Goal: Check status: Check status

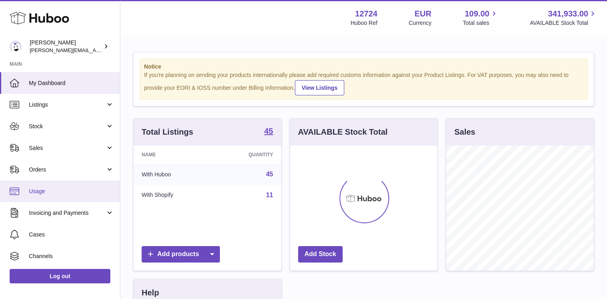
scroll to position [125, 148]
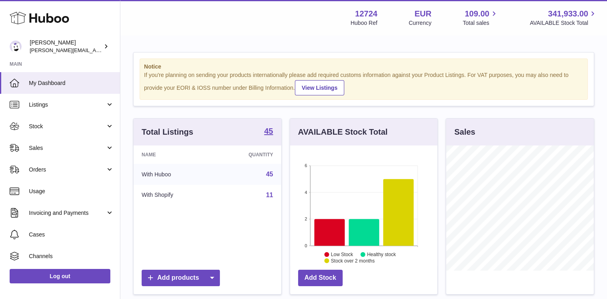
drag, startPoint x: 45, startPoint y: 147, endPoint x: 45, endPoint y: 164, distance: 17.6
click at [45, 147] on span "Sales" at bounding box center [67, 148] width 77 height 8
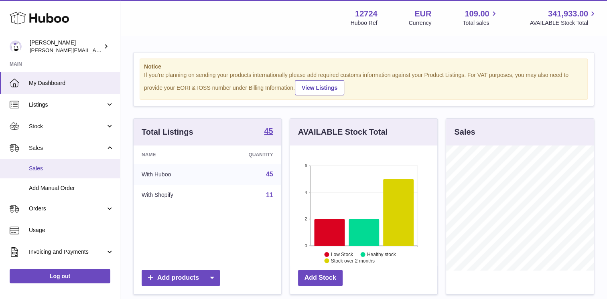
click at [47, 172] on link "Sales" at bounding box center [60, 169] width 120 height 20
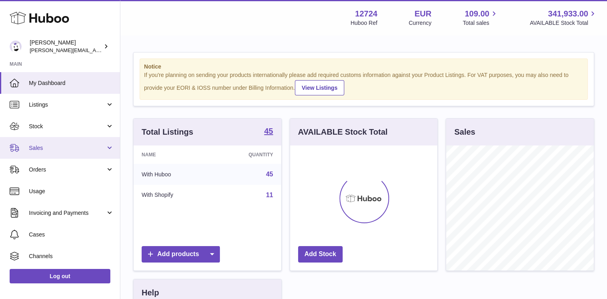
scroll to position [125, 148]
click at [37, 148] on span "Sales" at bounding box center [67, 148] width 77 height 8
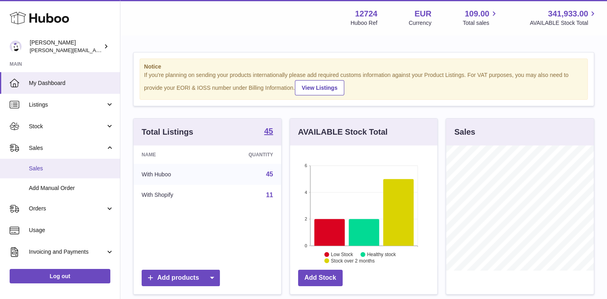
drag, startPoint x: 53, startPoint y: 166, endPoint x: 82, endPoint y: 164, distance: 29.0
click at [54, 167] on span "Sales" at bounding box center [71, 169] width 85 height 8
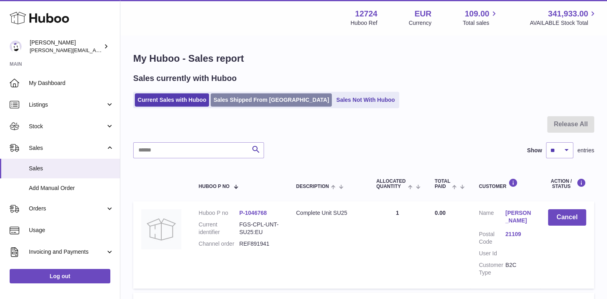
click at [231, 101] on link "Sales Shipped From Huboo" at bounding box center [271, 99] width 121 height 13
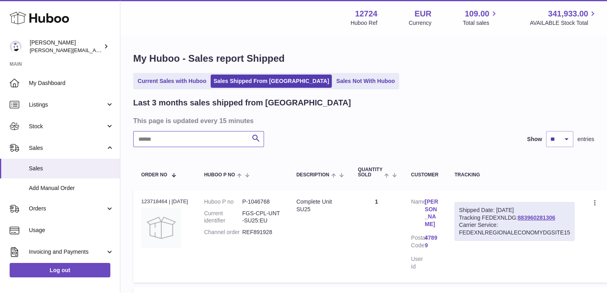
click at [216, 142] on input "text" at bounding box center [198, 139] width 131 height 16
paste input "**********"
type input "**********"
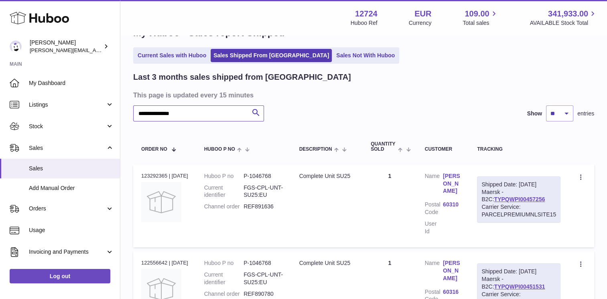
scroll to position [40, 0]
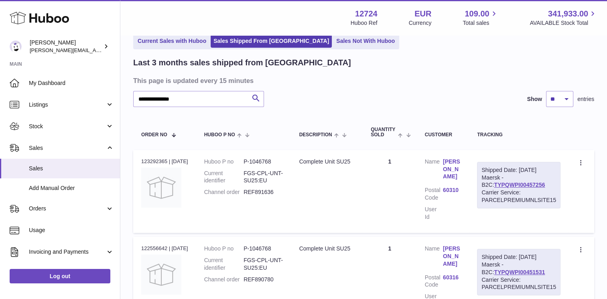
click at [449, 162] on link "Benjamin Köpple" at bounding box center [452, 169] width 18 height 23
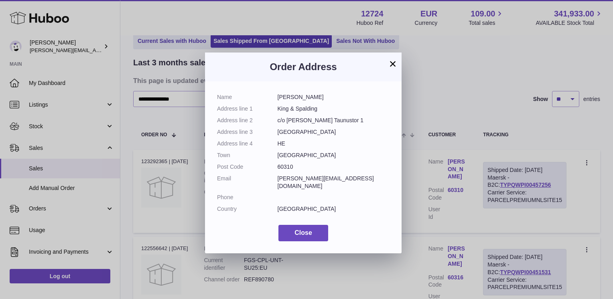
click at [392, 62] on button "×" at bounding box center [393, 64] width 10 height 10
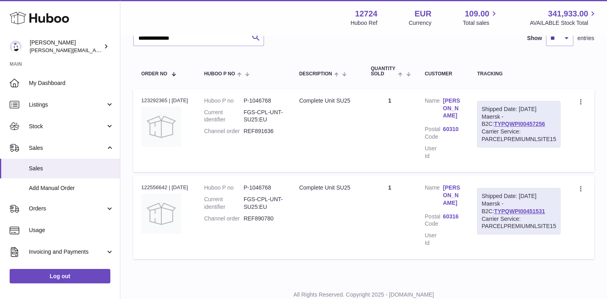
scroll to position [87, 0]
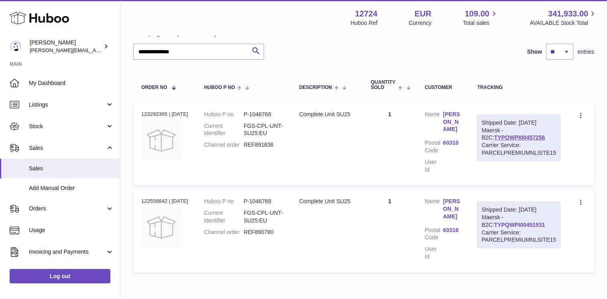
click at [525, 222] on link "TYPQWPI00451531" at bounding box center [519, 225] width 51 height 6
click at [528, 141] on link "TYPQWPI00457256" at bounding box center [519, 137] width 51 height 6
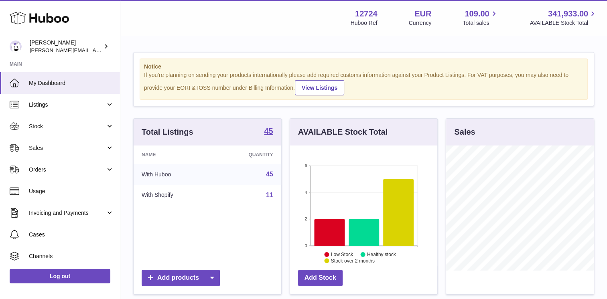
scroll to position [125, 148]
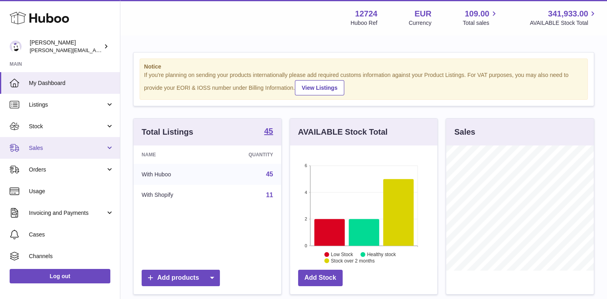
click at [44, 148] on span "Sales" at bounding box center [67, 148] width 77 height 8
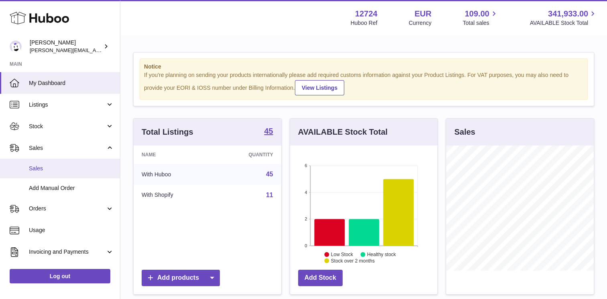
click at [44, 164] on link "Sales" at bounding box center [60, 169] width 120 height 20
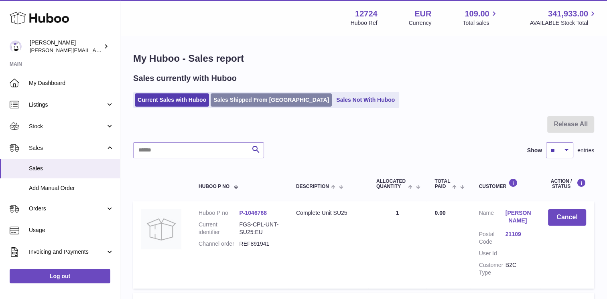
click at [234, 98] on link "Sales Shipped From [GEOGRAPHIC_DATA]" at bounding box center [271, 99] width 121 height 13
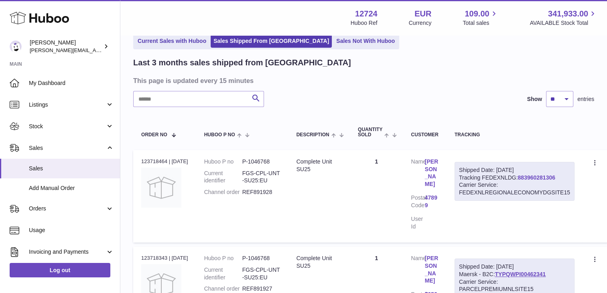
scroll to position [80, 0]
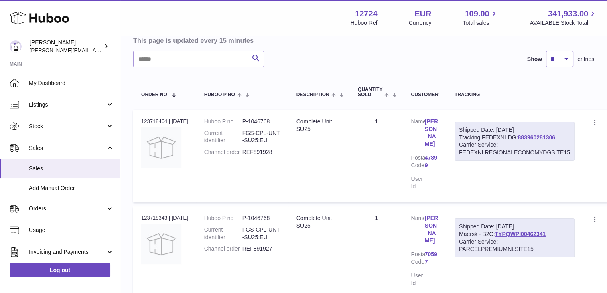
click at [538, 136] on link "883960281306" at bounding box center [535, 137] width 37 height 6
